Goal: Information Seeking & Learning: Learn about a topic

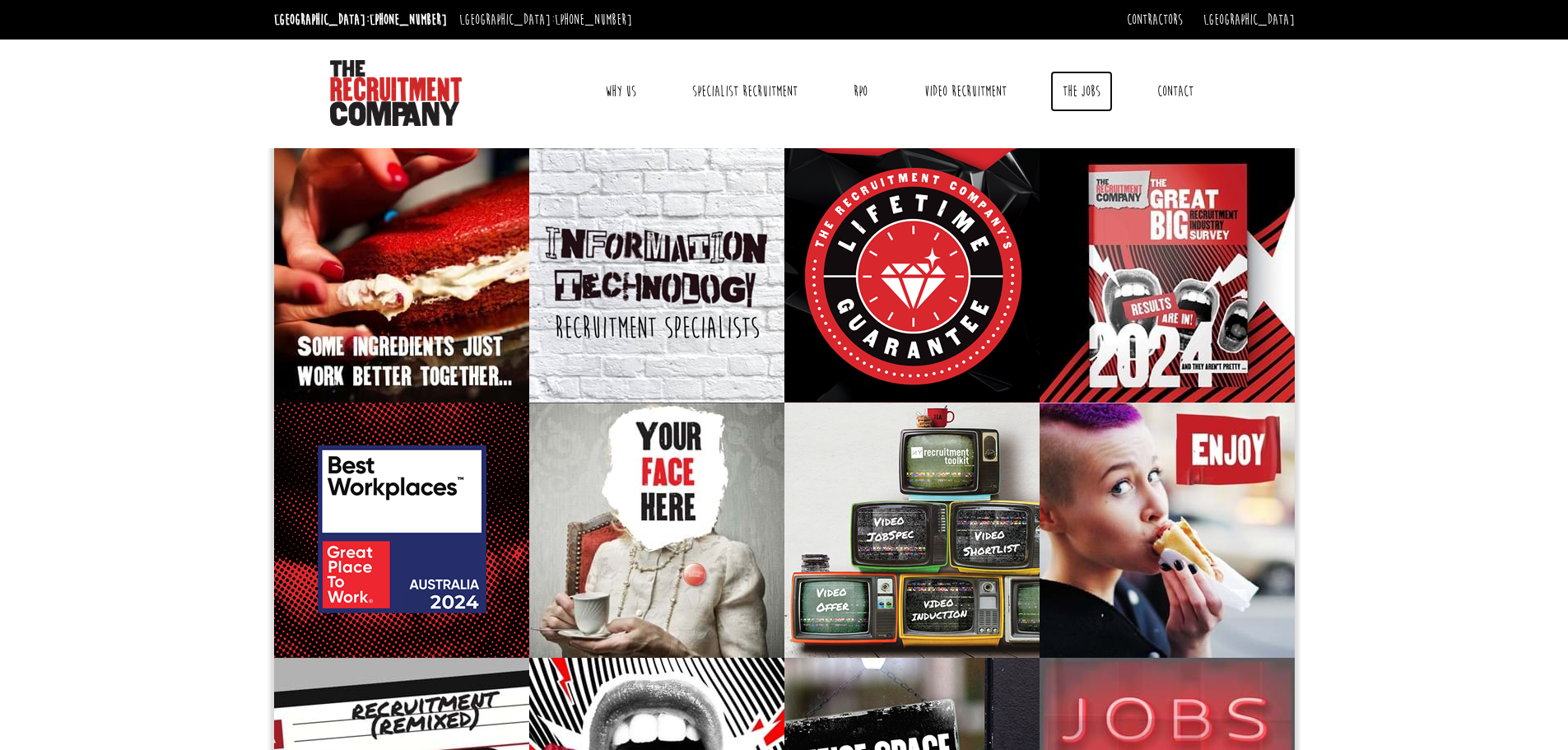
click at [1072, 90] on link "The Jobs" at bounding box center [1081, 92] width 62 height 42
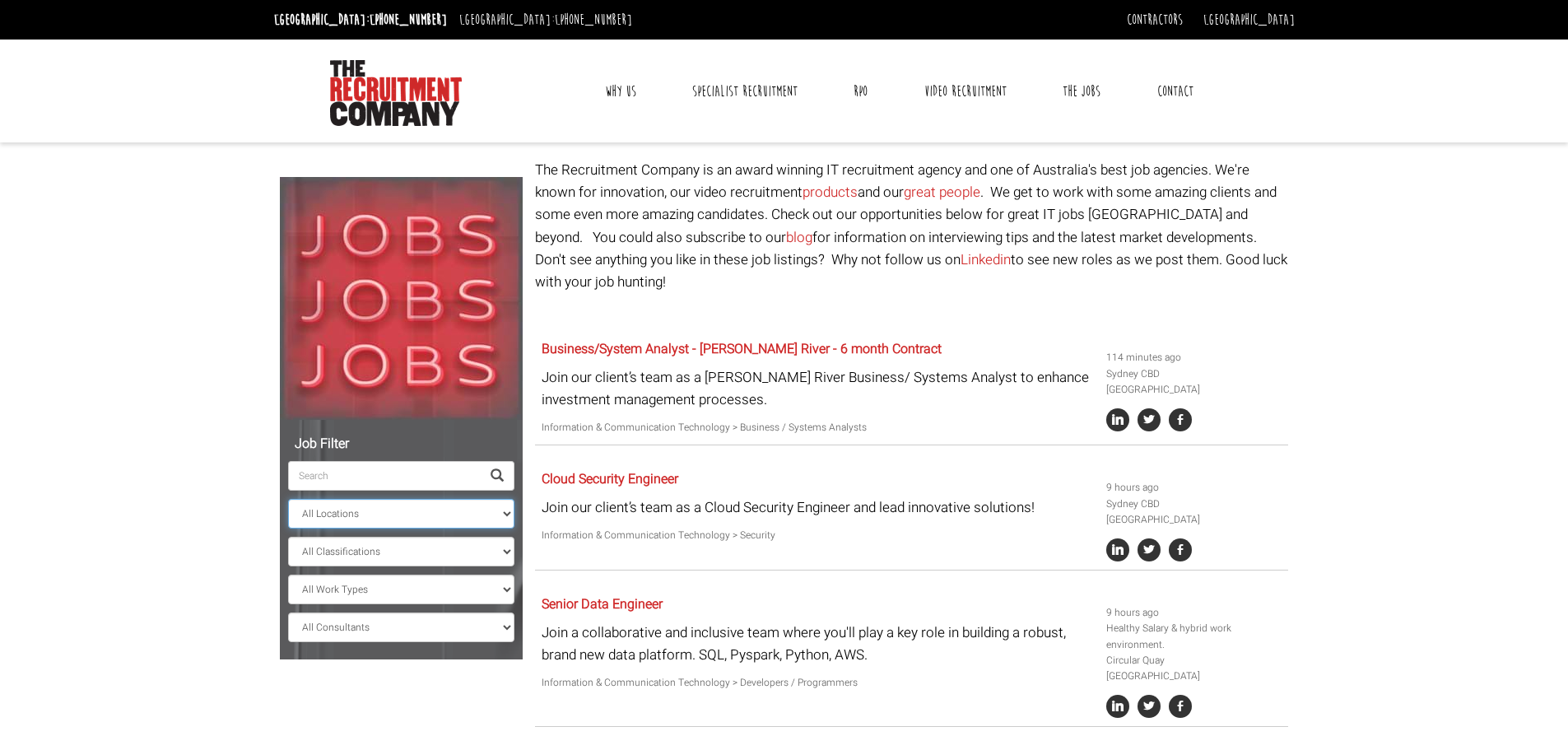
click at [396, 520] on select "All Locations [GEOGRAPHIC_DATA] [GEOGRAPHIC_DATA] [GEOGRAPHIC_DATA] [GEOGRAPHIC…" at bounding box center [401, 514] width 226 height 29
select select "[GEOGRAPHIC_DATA]"
click at [288, 499] on select "All Locations [GEOGRAPHIC_DATA] [GEOGRAPHIC_DATA] [GEOGRAPHIC_DATA] [GEOGRAPHIC…" at bounding box center [401, 514] width 226 height 29
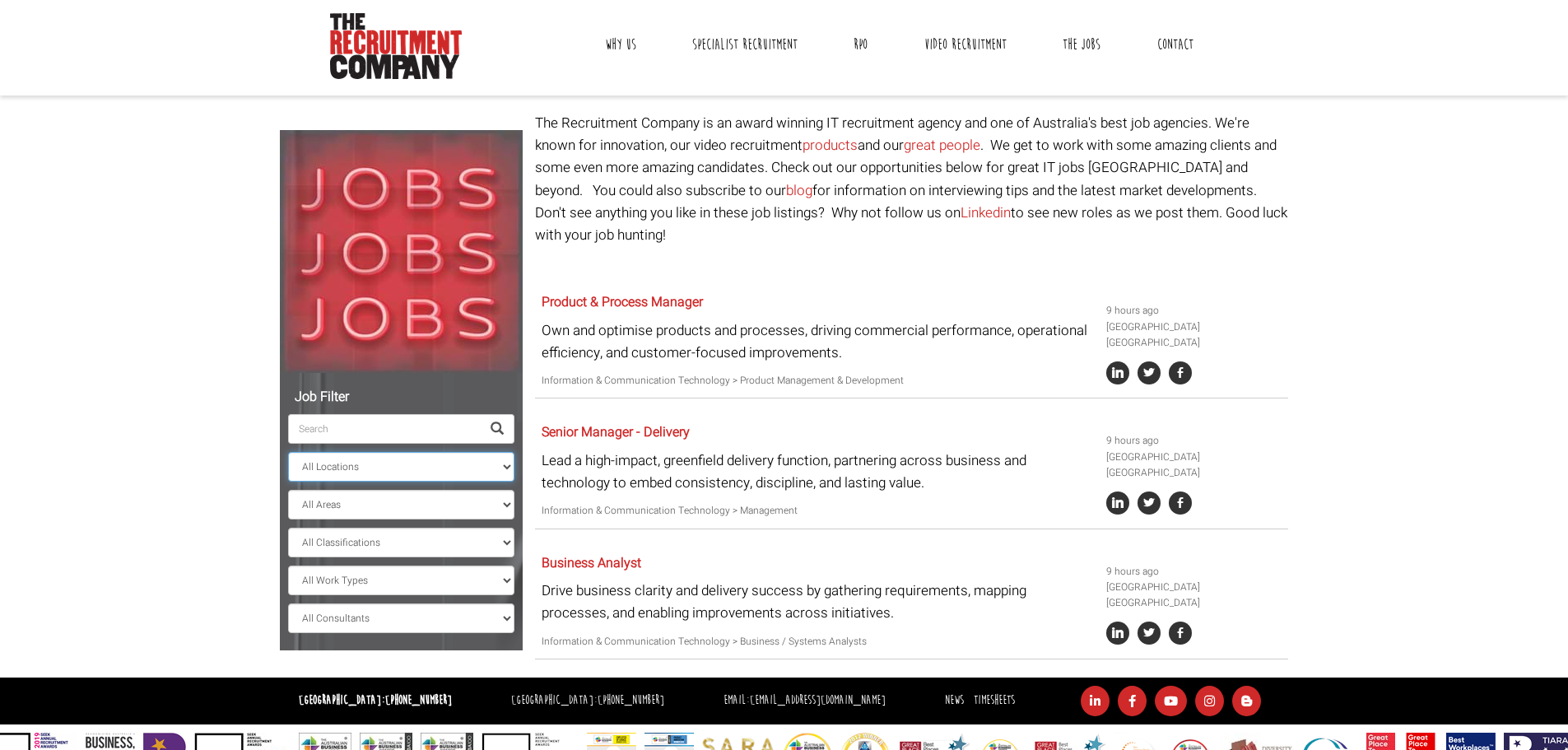
scroll to position [74, 0]
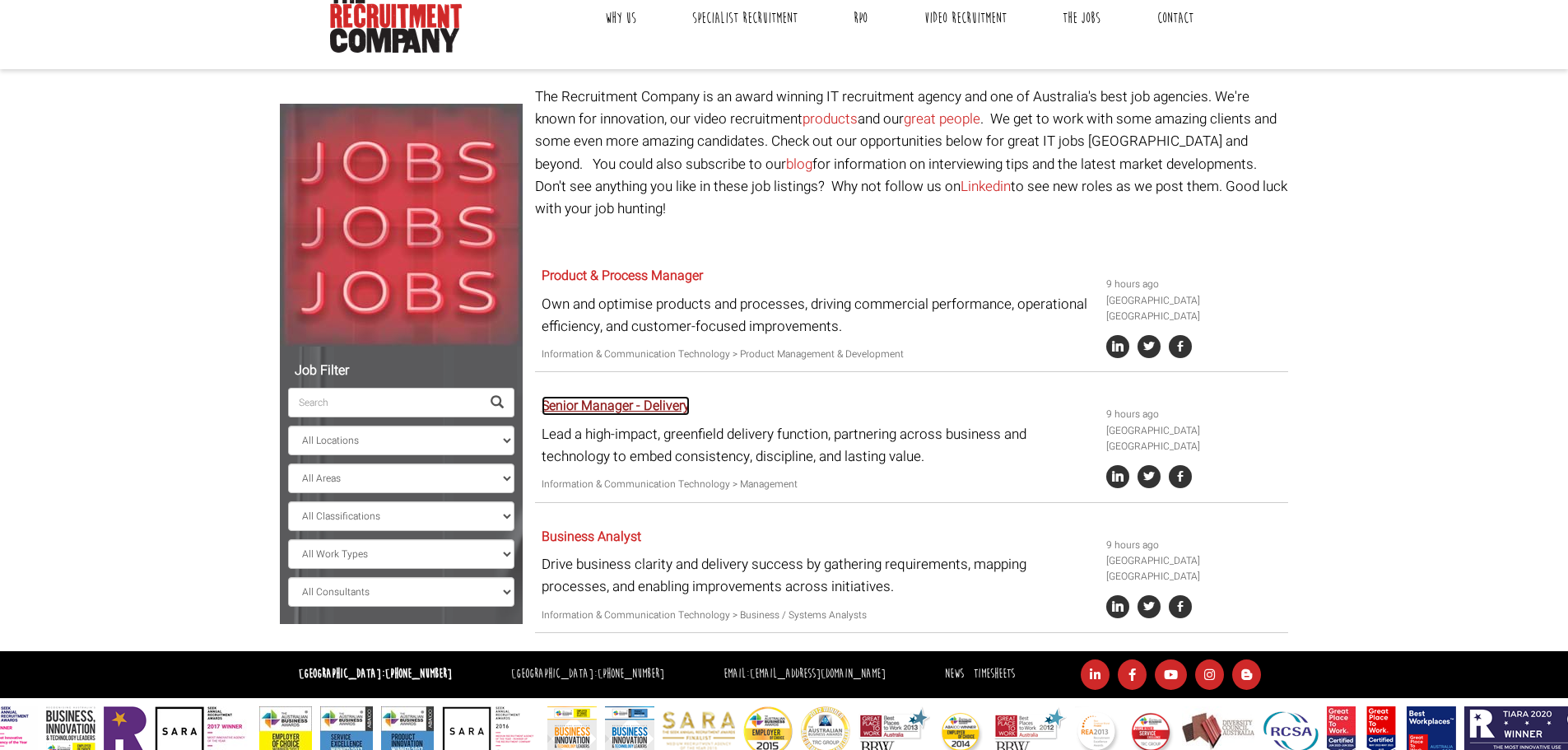
click at [658, 396] on link "Senior Manager - Delivery" at bounding box center [616, 405] width 148 height 20
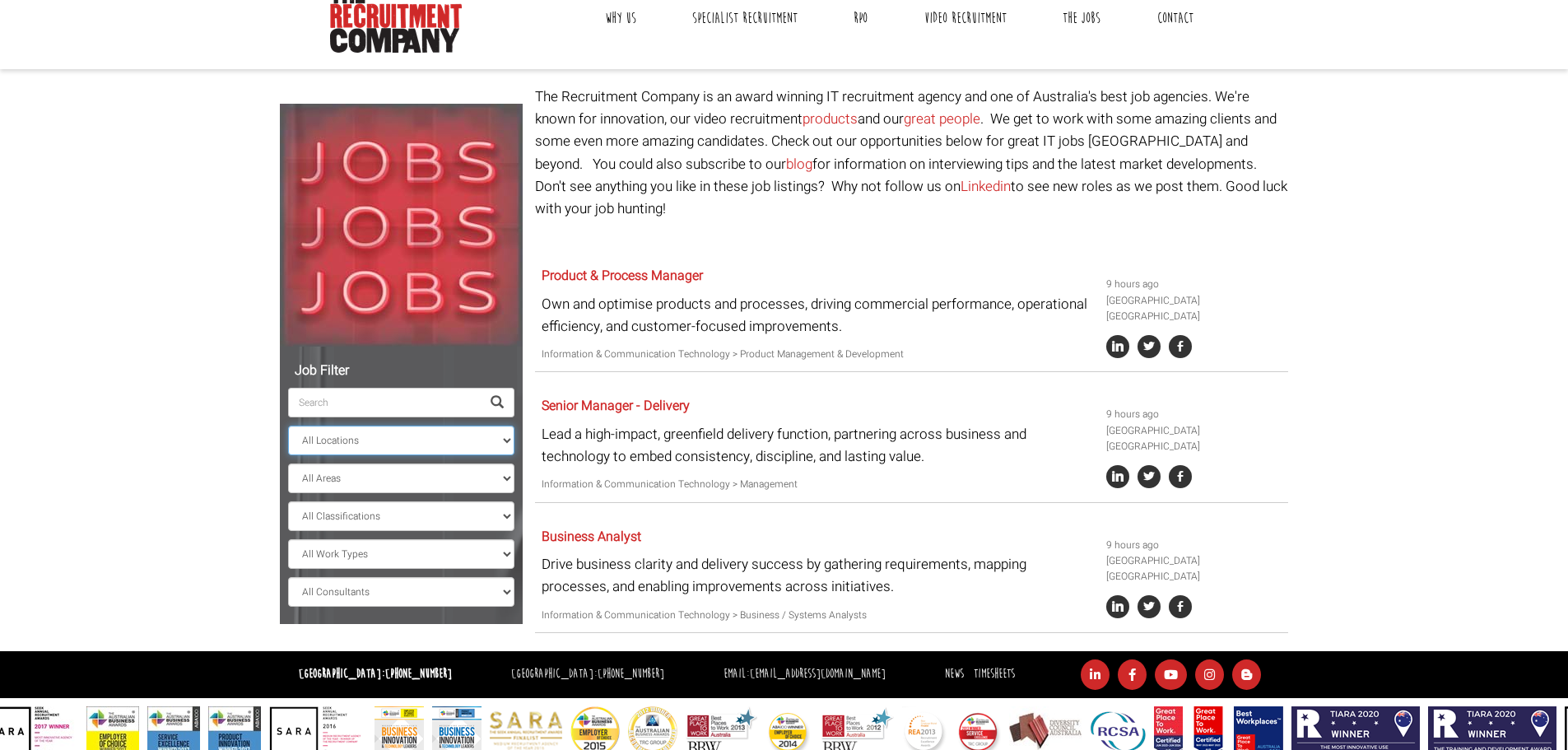
click at [389, 447] on select "All Locations [GEOGRAPHIC_DATA] [GEOGRAPHIC_DATA] [GEOGRAPHIC_DATA] [GEOGRAPHIC…" at bounding box center [401, 441] width 226 height 29
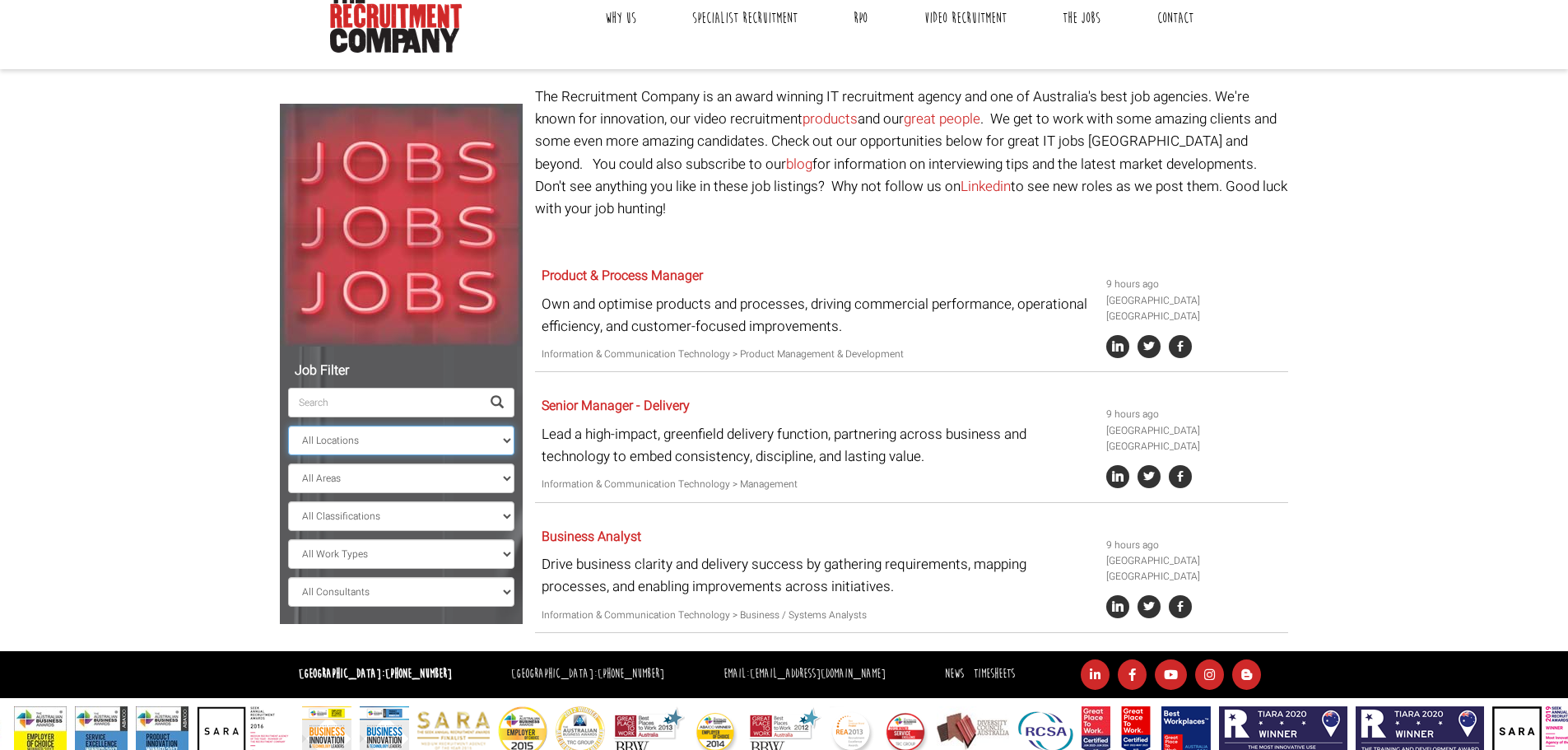
select select
click at [288, 426] on select "All Locations [GEOGRAPHIC_DATA] [GEOGRAPHIC_DATA] [GEOGRAPHIC_DATA] [GEOGRAPHIC…" at bounding box center [401, 441] width 226 height 29
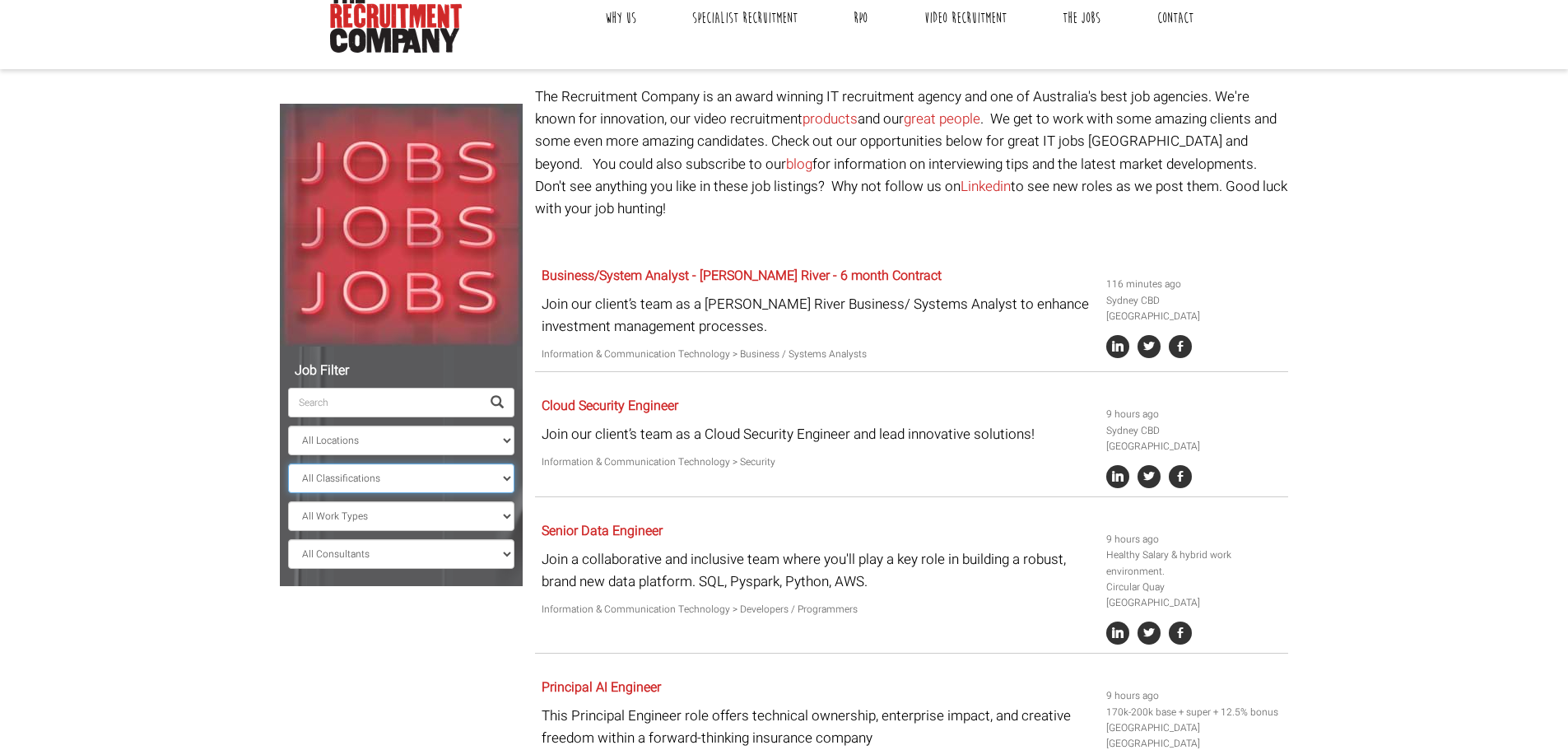
click at [443, 489] on select "All Classifications Banking & Financial Services Information & Communication Te…" at bounding box center [401, 478] width 226 height 29
click at [440, 502] on select "All Work Types Full Time Part Time Casual Contract / Temp" at bounding box center [401, 516] width 226 height 29
click at [418, 483] on select "All Classifications Banking & Financial Services Information & Communication Te…" at bounding box center [401, 478] width 226 height 29
select select "Consulting & Strategy"
click at [288, 463] on select "All Classifications Banking & Financial Services Information & Communication Te…" at bounding box center [401, 478] width 226 height 29
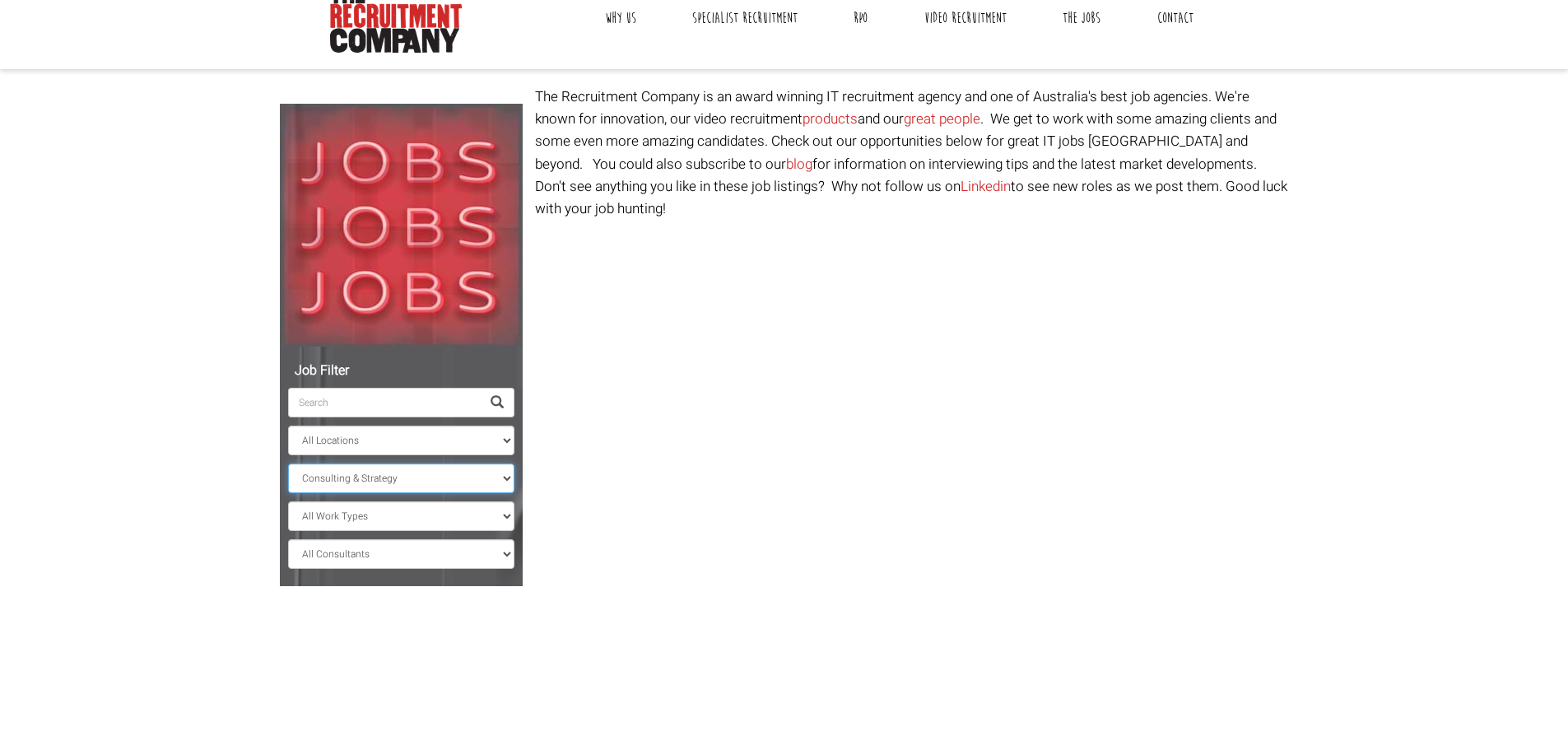
scroll to position [30, 0]
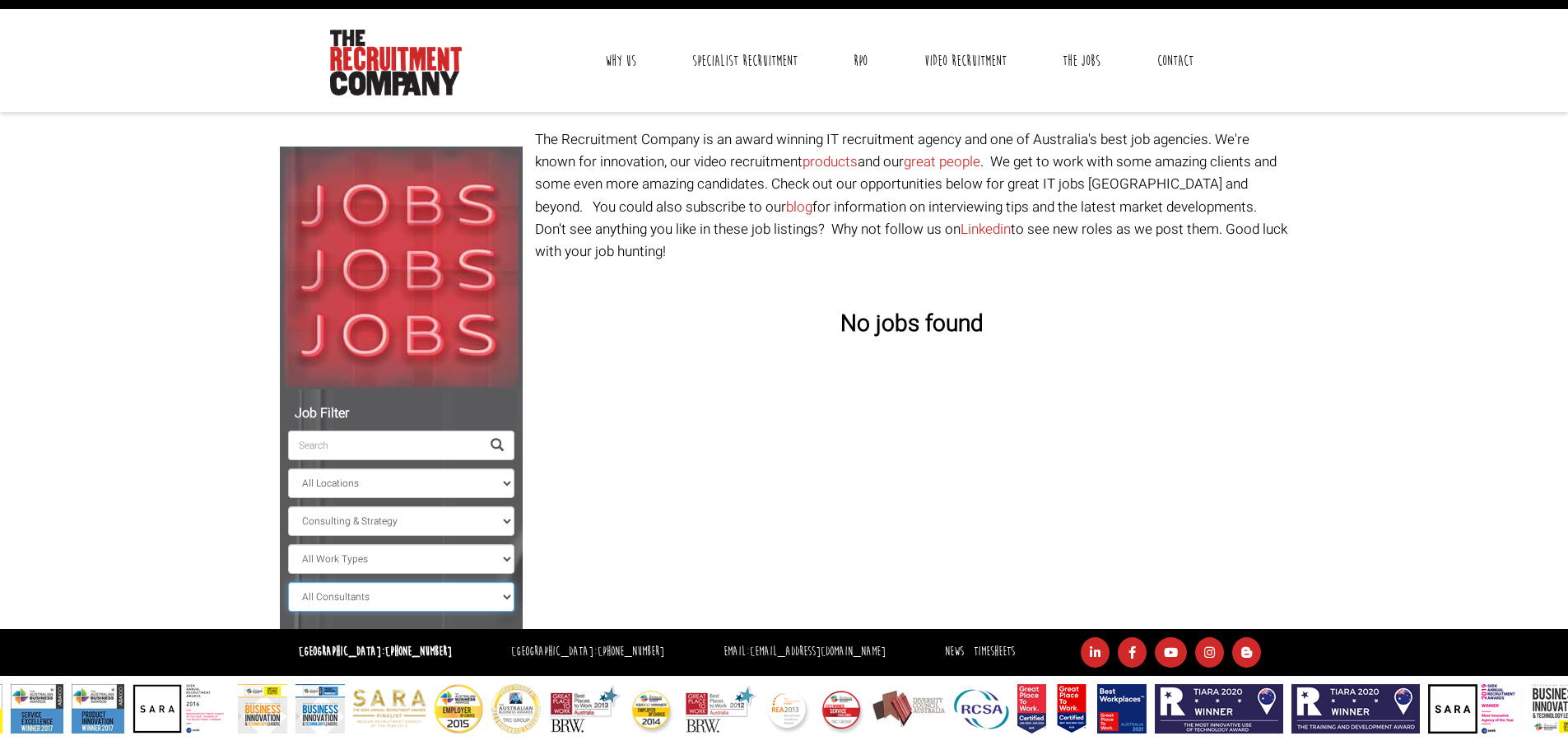
click at [396, 592] on select "All Consultants [PERSON_NAME] - Infrastructure, Cloud & DevOps, Contract [PERSO…" at bounding box center [401, 597] width 226 height 29
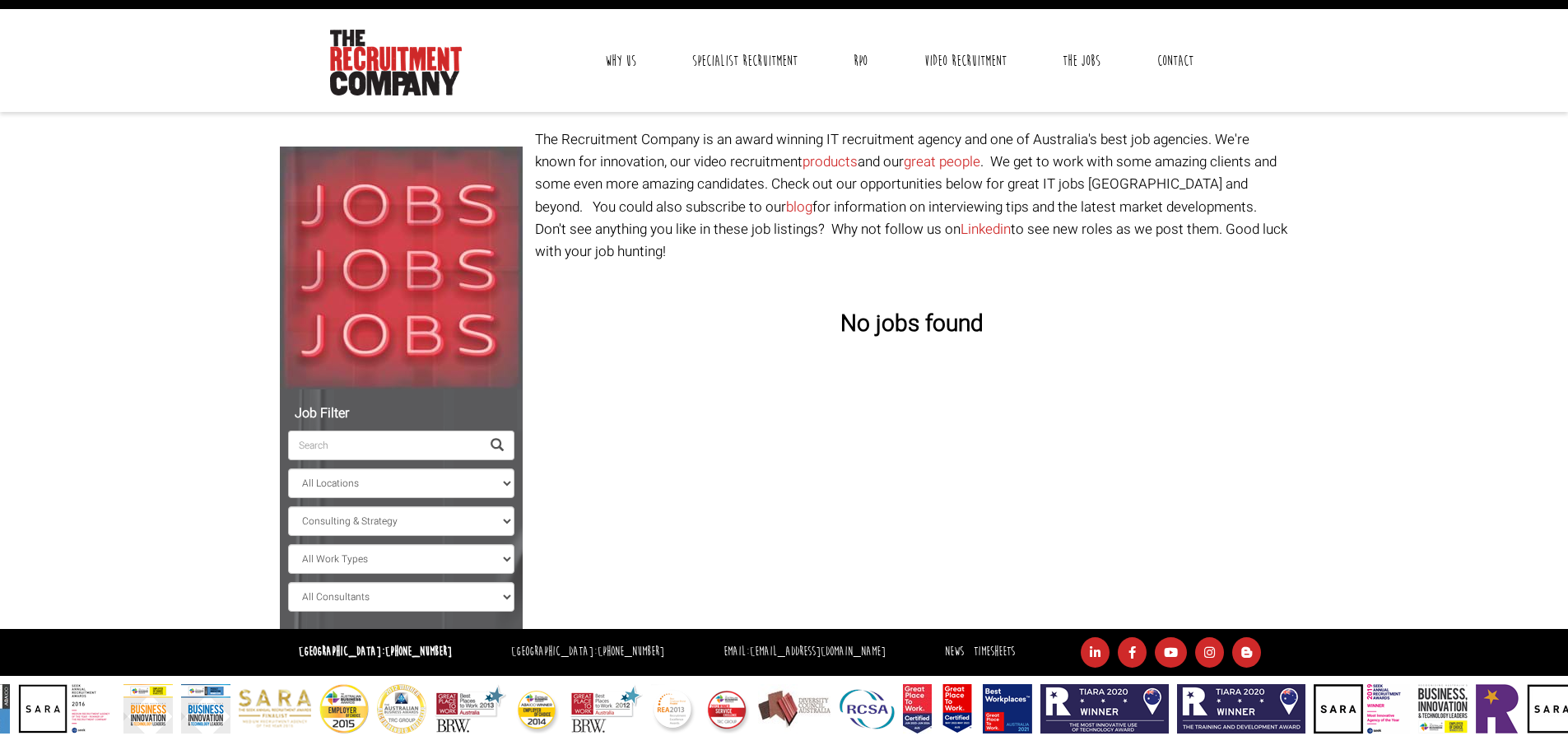
click at [219, 514] on body "[GEOGRAPHIC_DATA]: [PHONE_NUMBER] [GEOGRAPHIC_DATA]: [PHONE_NUMBER] Contractors…" at bounding box center [784, 352] width 1568 height 764
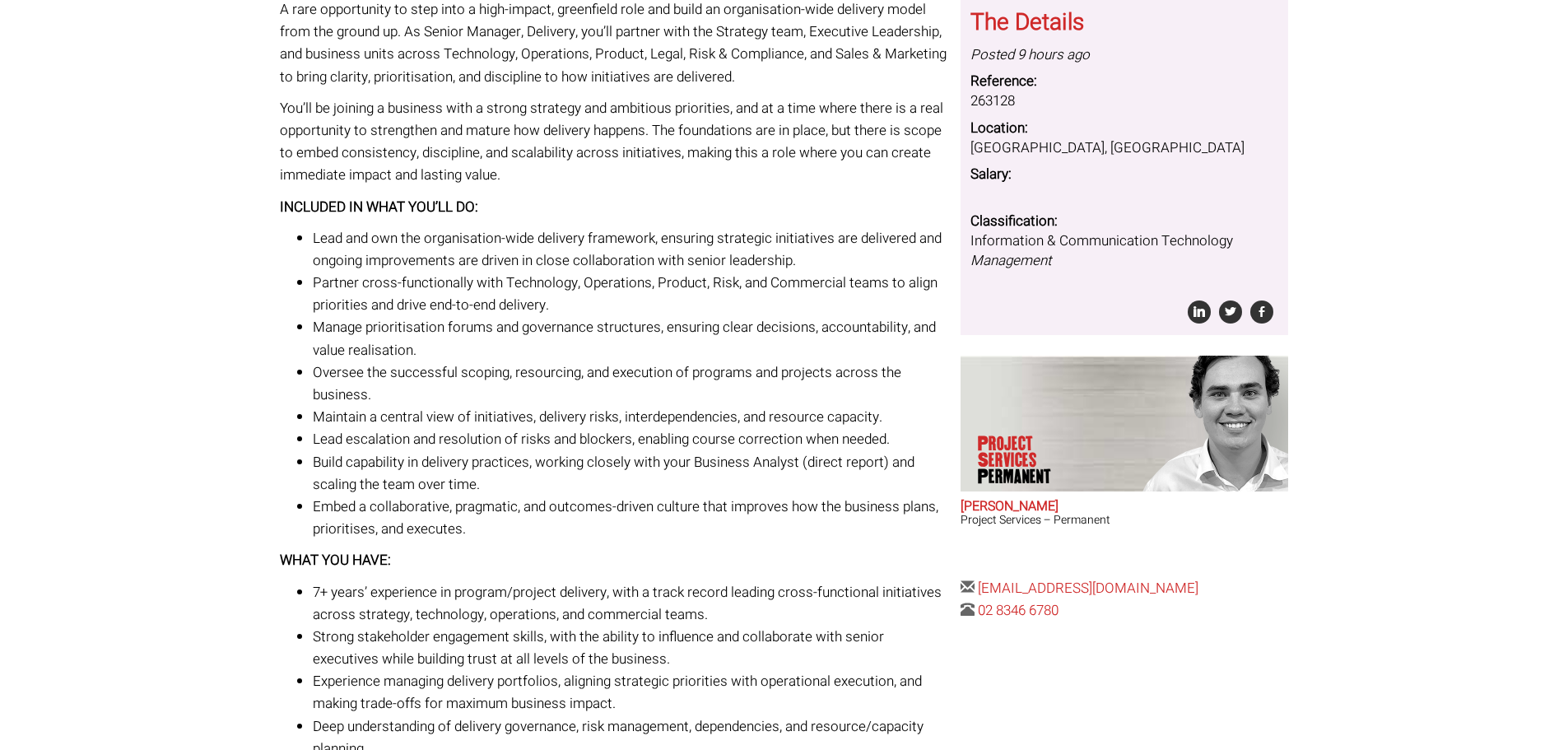
scroll to position [165, 0]
